Goal: Information Seeking & Learning: Find specific fact

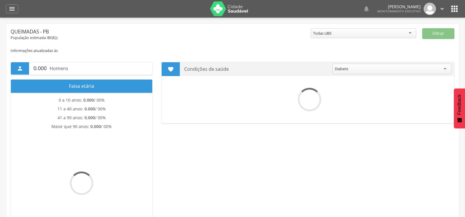
click at [17, 10] on div "" at bounding box center [12, 8] width 12 height 9
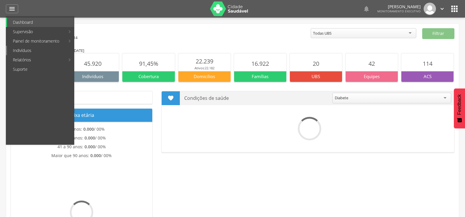
click at [27, 50] on link "Indivíduos" at bounding box center [40, 50] width 67 height 9
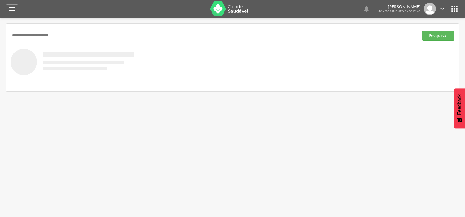
type input "**********"
click at [422, 31] on button "Pesquisar" at bounding box center [438, 36] width 32 height 10
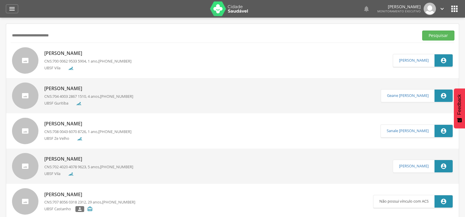
click at [94, 49] on div "[PERSON_NAME] CNS: 700 0062 9533 5904 , 1 ano, [PHONE_NUMBER] [GEOGRAPHIC_DATA]" at bounding box center [87, 60] width 87 height 24
type input "**********"
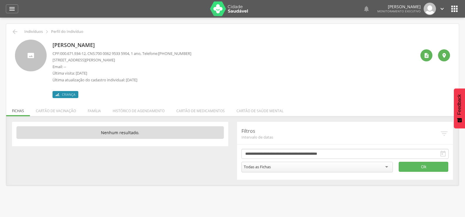
click at [101, 53] on span "700 0062 9533 5904" at bounding box center [112, 53] width 33 height 5
drag, startPoint x: 100, startPoint y: 53, endPoint x: 136, endPoint y: 53, distance: 35.5
click at [136, 53] on p "CPF: 000.671.934-12 , CNS: [PHONE_NUMBER] , 1 ano, Telefone: [PHONE_NUMBER]" at bounding box center [122, 54] width 139 height 6
copy span "700 0062 9533 5904"
click at [92, 108] on li "Família" at bounding box center [94, 109] width 25 height 14
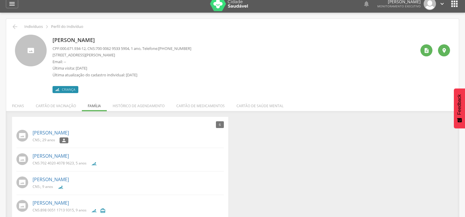
scroll to position [3, 0]
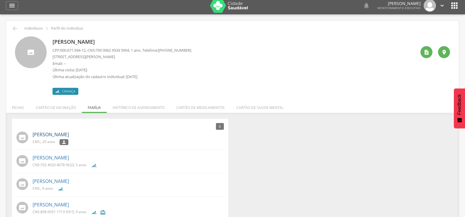
click at [69, 137] on link "[PERSON_NAME]" at bounding box center [51, 134] width 36 height 7
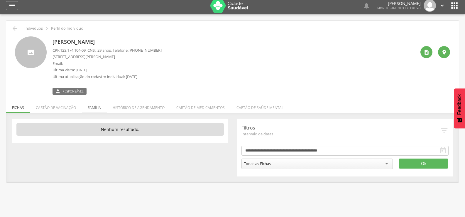
click at [101, 109] on li "Família" at bounding box center [94, 106] width 25 height 14
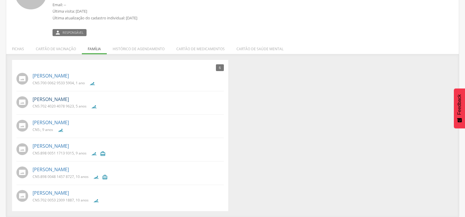
click at [65, 101] on link "[PERSON_NAME]" at bounding box center [51, 99] width 36 height 7
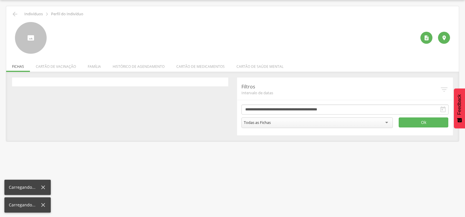
scroll to position [18, 0]
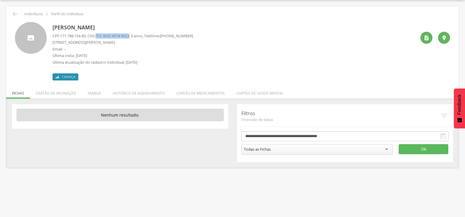
drag, startPoint x: 100, startPoint y: 36, endPoint x: 135, endPoint y: 36, distance: 34.9
click at [129, 36] on span "702 4020 4078 9623" at bounding box center [112, 35] width 33 height 5
copy span "702 4020 4078 9623"
click at [90, 97] on li "Família" at bounding box center [94, 92] width 25 height 14
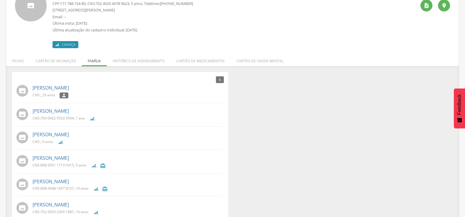
scroll to position [62, 0]
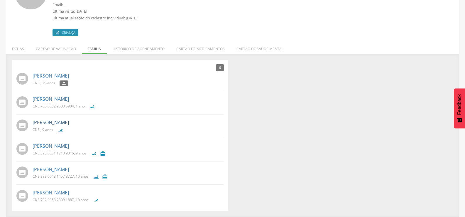
click at [69, 124] on link "[PERSON_NAME]" at bounding box center [51, 122] width 36 height 7
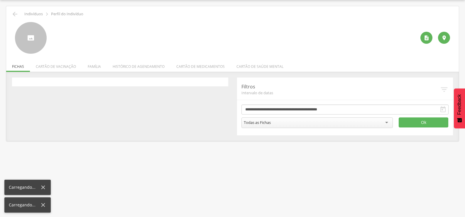
scroll to position [18, 0]
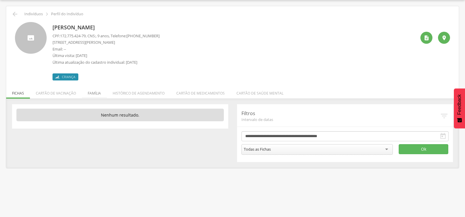
click at [92, 97] on li "Família" at bounding box center [94, 92] width 25 height 14
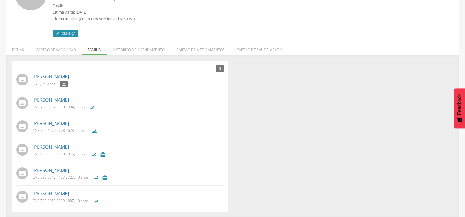
scroll to position [62, 0]
click at [69, 191] on link "[PERSON_NAME]" at bounding box center [51, 192] width 36 height 7
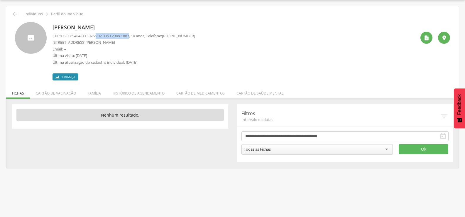
drag, startPoint x: 99, startPoint y: 36, endPoint x: 135, endPoint y: 37, distance: 35.8
click at [135, 37] on p "CPF: 172.775.484-00 , CNS: [PHONE_NUMBER] , 10 anos, Telefone: [PHONE_NUMBER]" at bounding box center [124, 36] width 143 height 6
copy span "702 0053 2309 1887"
click at [17, 7] on div " Indivíduos  Perfil do Indivíduo [PERSON_NAME] CPF: 172.775.484-00 , CNS: [PH…" at bounding box center [232, 87] width 453 height 162
click at [11, 16] on icon "" at bounding box center [14, 14] width 7 height 7
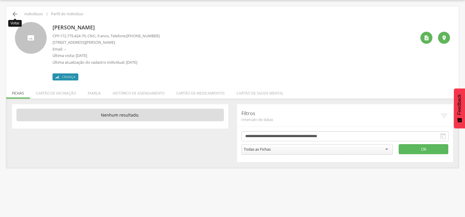
click at [15, 12] on icon "" at bounding box center [14, 14] width 7 height 7
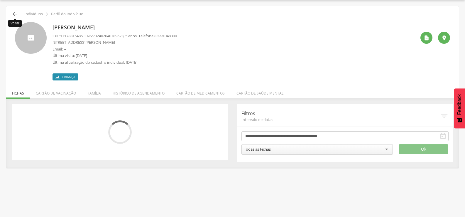
click at [15, 12] on icon "" at bounding box center [14, 14] width 7 height 7
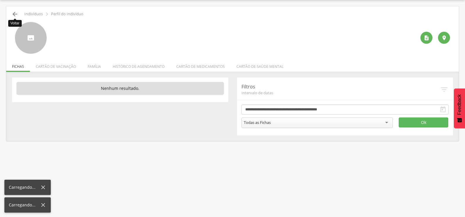
click at [15, 12] on icon "" at bounding box center [14, 14] width 7 height 7
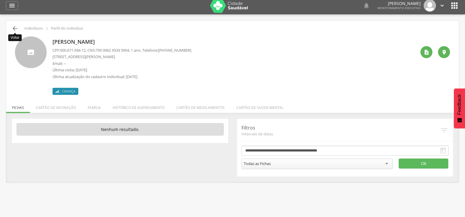
click at [13, 28] on icon "" at bounding box center [14, 28] width 7 height 7
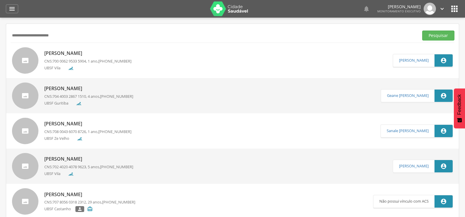
drag, startPoint x: 21, startPoint y: 35, endPoint x: 0, endPoint y: 35, distance: 21.4
click at [0, 35] on div " Supervisão  Distritos  Ubs Coordenador: - Queimadas / PB Intervalo de Tempo…" at bounding box center [232, 126] width 465 height 217
type input "**********"
click at [422, 31] on button "Pesquisar" at bounding box center [438, 36] width 32 height 10
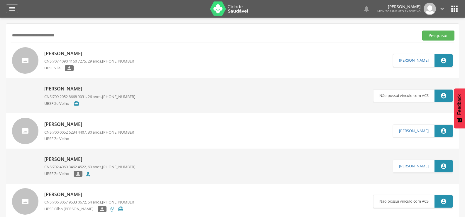
click at [441, 7] on icon "" at bounding box center [442, 9] width 6 height 6
click at [422, 32] on link "Sair" at bounding box center [422, 33] width 46 height 7
